Goal: Browse casually: Explore the website without a specific task or goal

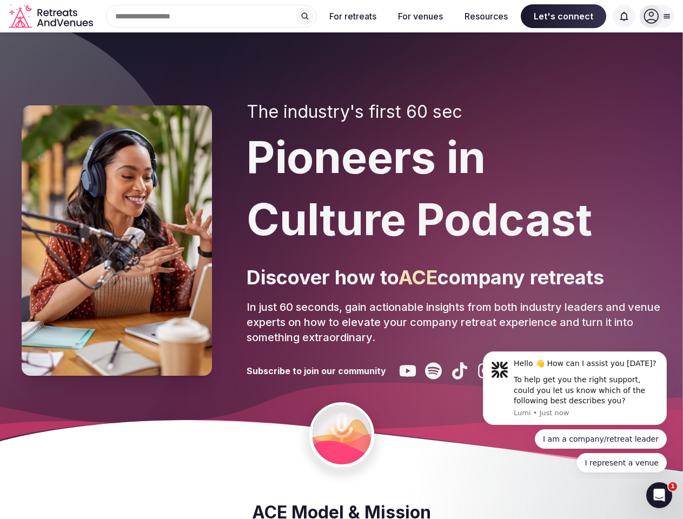
click at [341, 259] on div "The industry's first 60 sec Pioneers in Culture Podcast Discover how to ACE com…" at bounding box center [453, 241] width 415 height 278
click at [211, 16] on div "Search Popular Destinations [GEOGRAPHIC_DATA], [GEOGRAPHIC_DATA] [GEOGRAPHIC_DA…" at bounding box center [206, 16] width 219 height 23
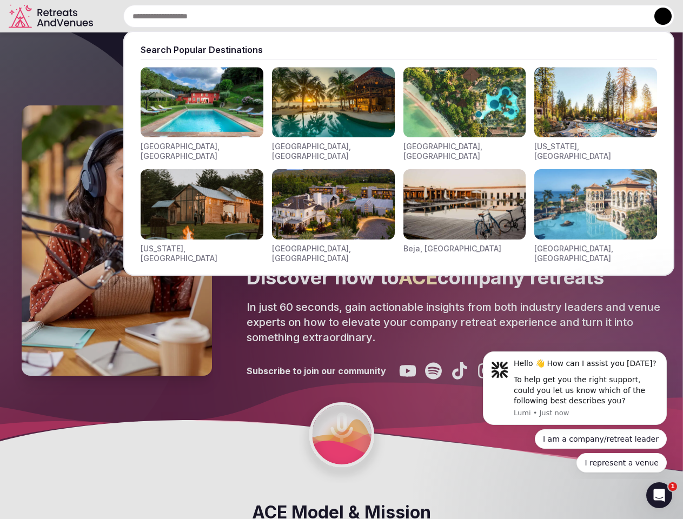
click at [305, 16] on input "text" at bounding box center [398, 16] width 551 height 23
click at [353, 16] on input "text" at bounding box center [398, 16] width 551 height 23
click at [420, 16] on input "text" at bounding box center [398, 16] width 551 height 23
click at [486, 16] on input "text" at bounding box center [398, 16] width 551 height 23
click at [563, 16] on input "text" at bounding box center [398, 16] width 551 height 23
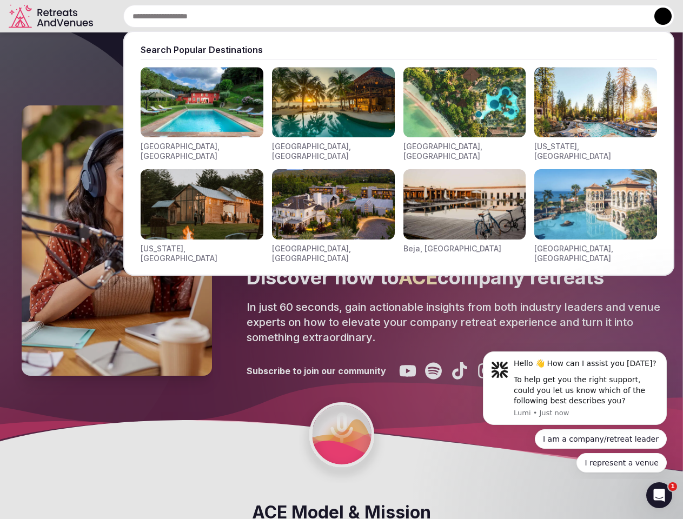
click at [624, 16] on input "text" at bounding box center [398, 16] width 551 height 23
